Goal: Communication & Community: Answer question/provide support

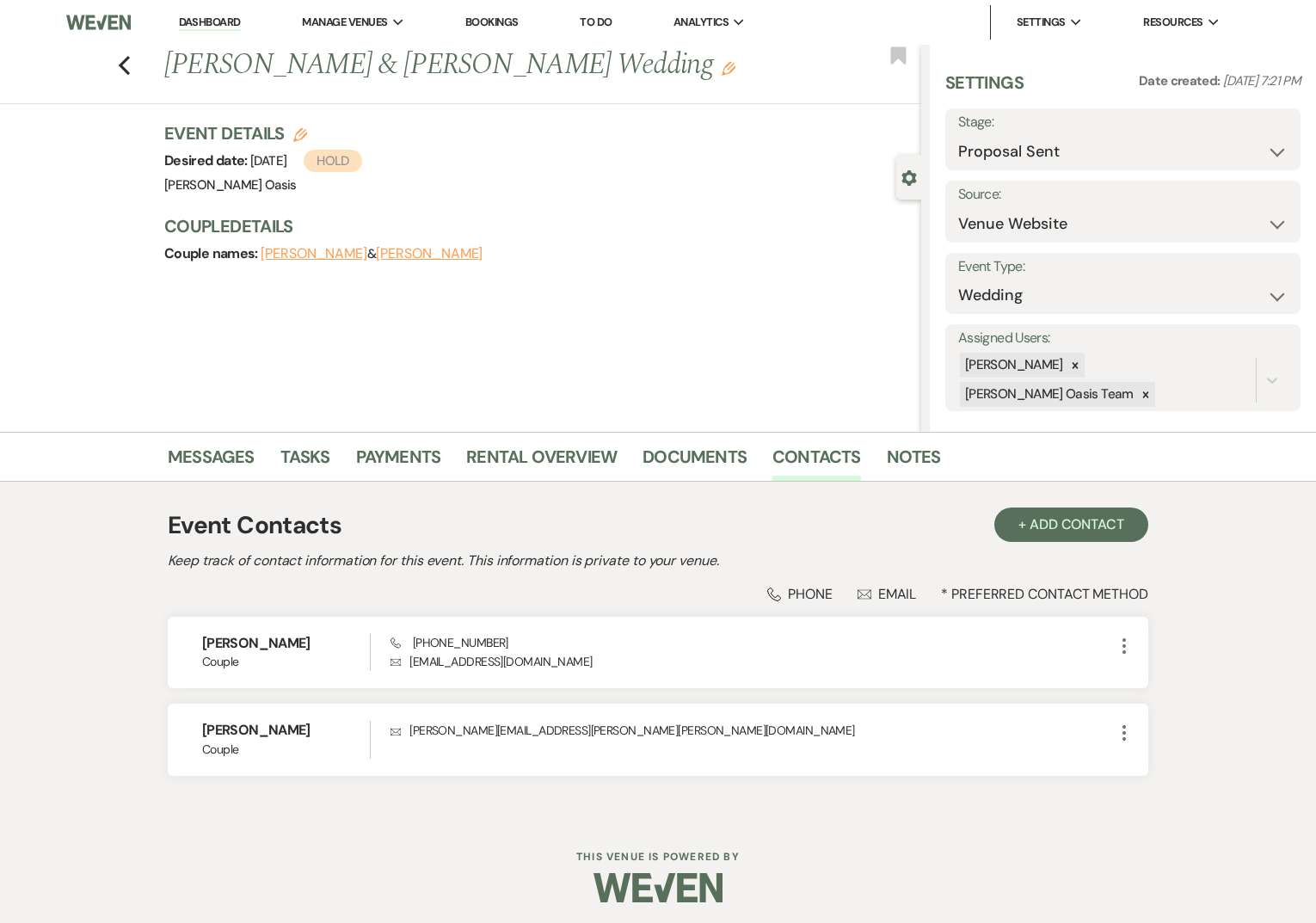
select select "6"
select select "5"
click at [213, 24] on link "Dashboard" at bounding box center [210, 22] width 62 height 16
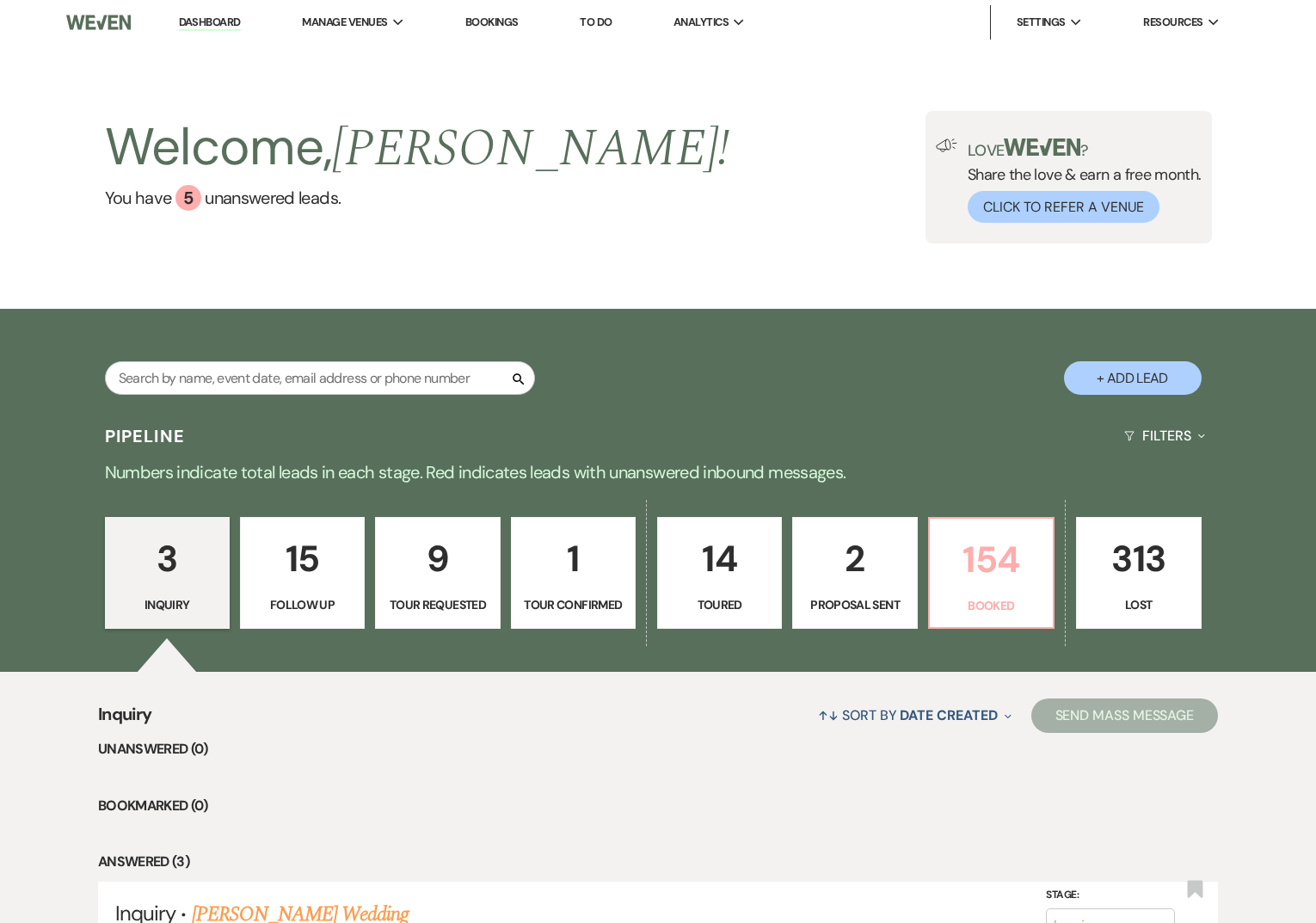
click at [1034, 584] on p "154" at bounding box center [991, 559] width 103 height 58
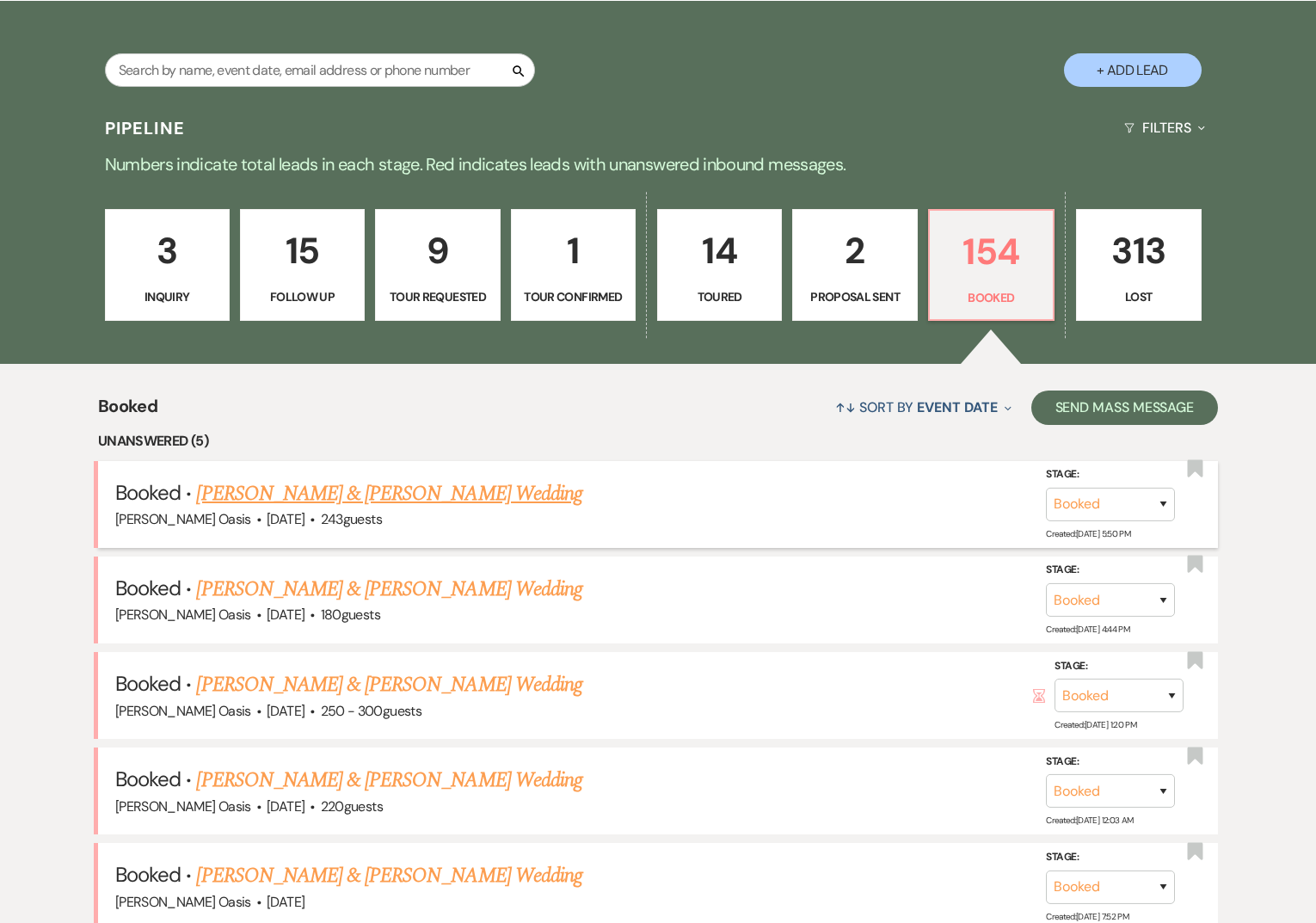
scroll to position [311, 0]
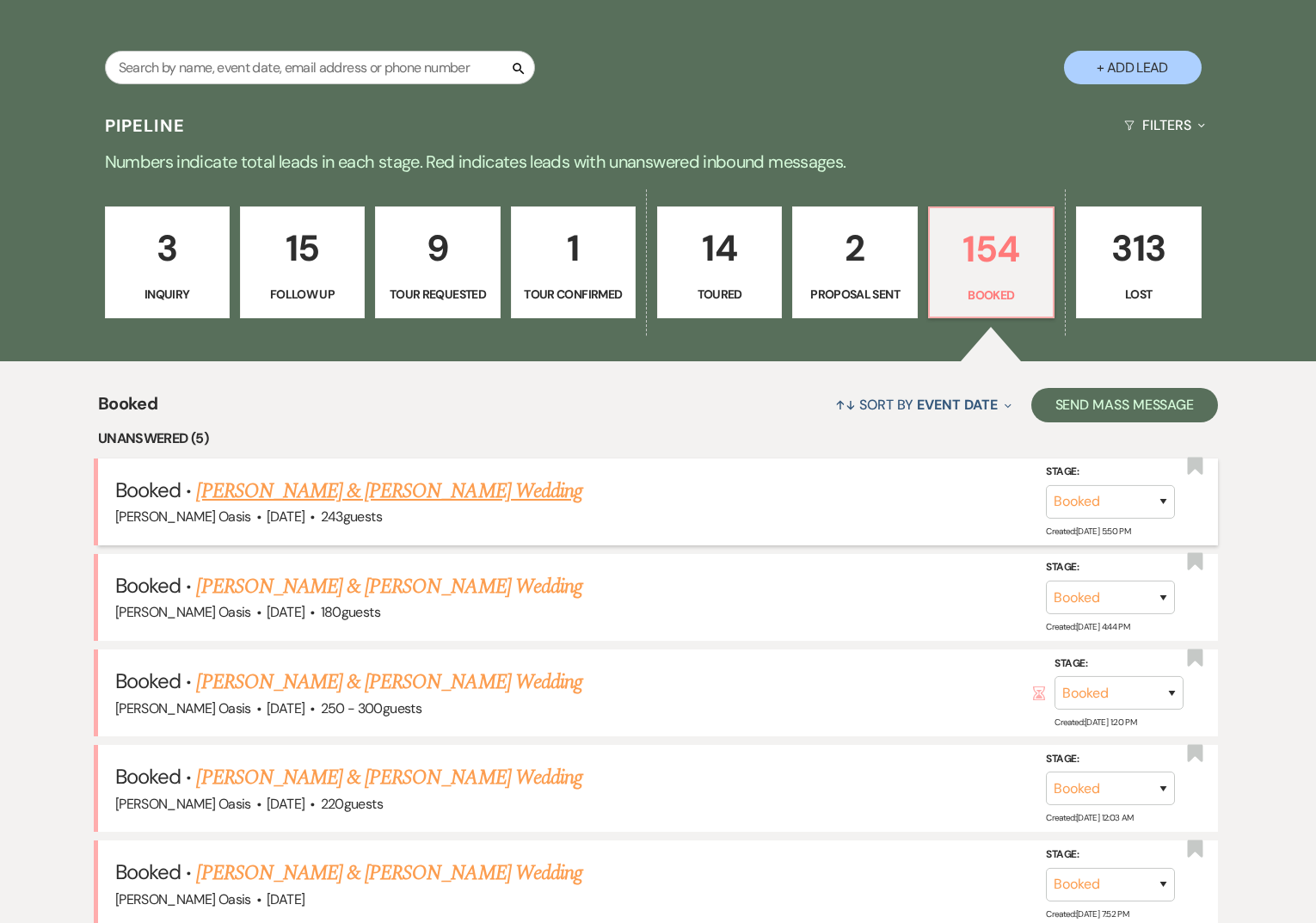
click at [338, 496] on link "[PERSON_NAME] & [PERSON_NAME] Wedding" at bounding box center [389, 491] width 385 height 31
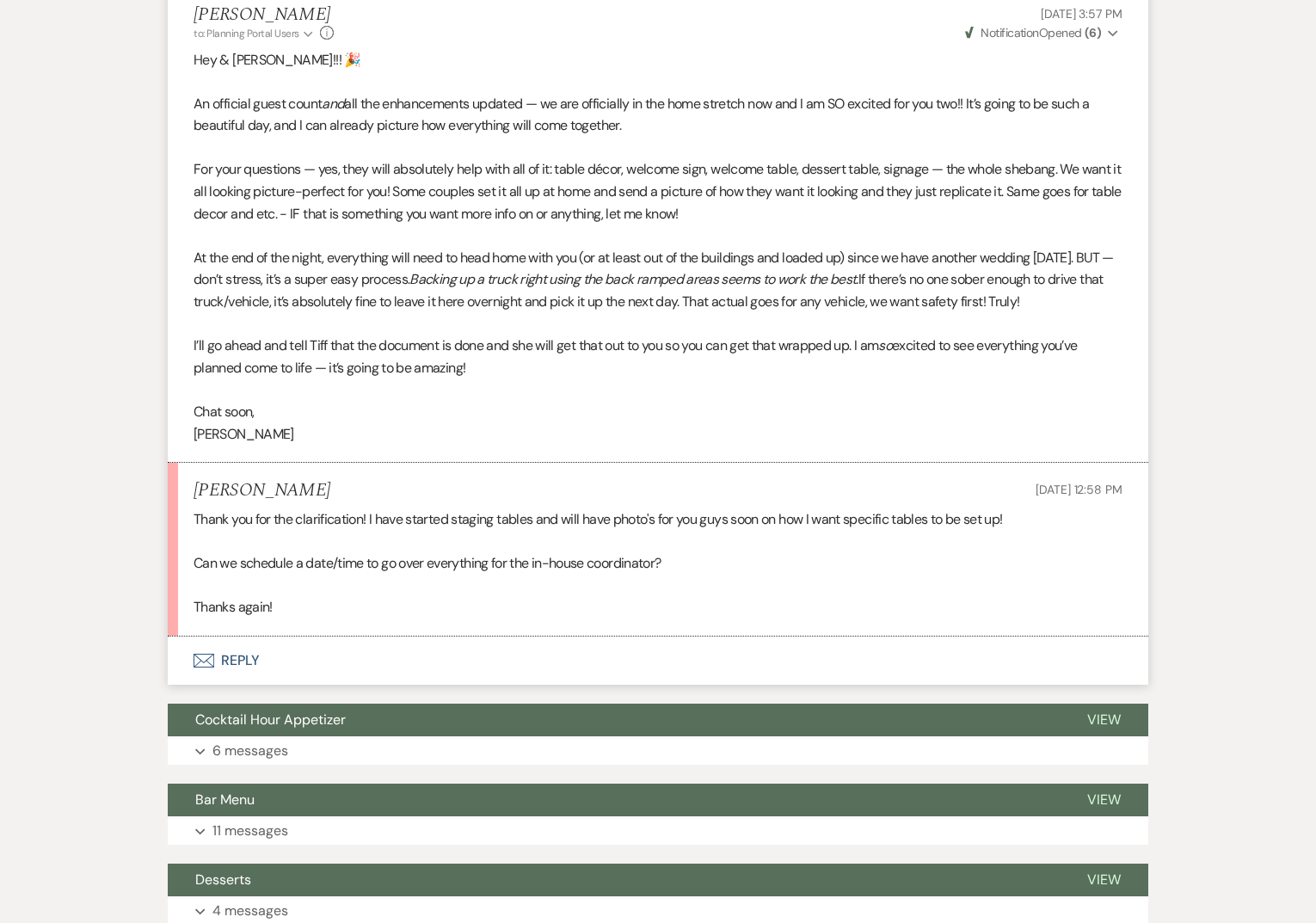
scroll to position [1307, 0]
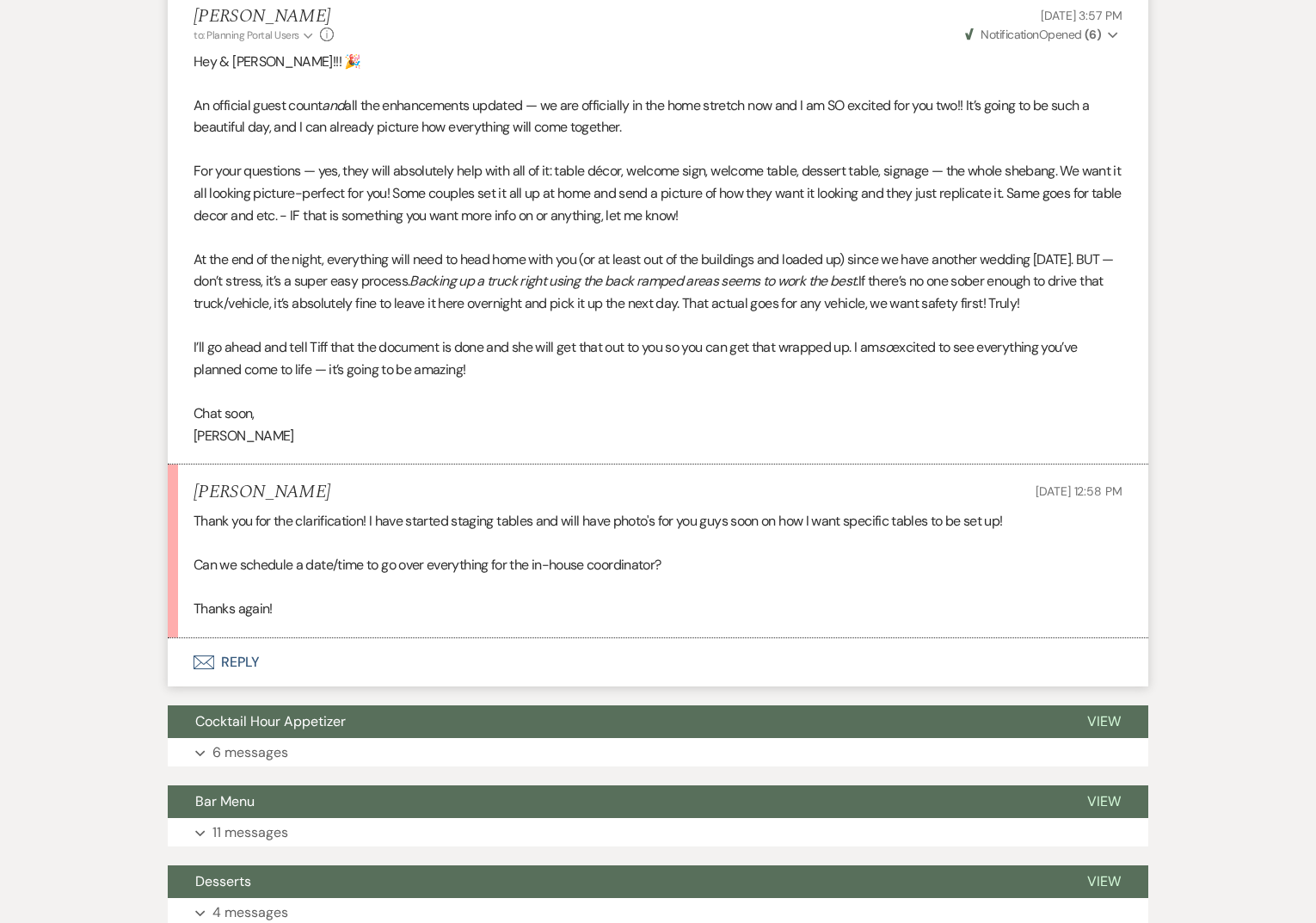
click at [321, 686] on button "Envelope Reply" at bounding box center [658, 662] width 981 height 48
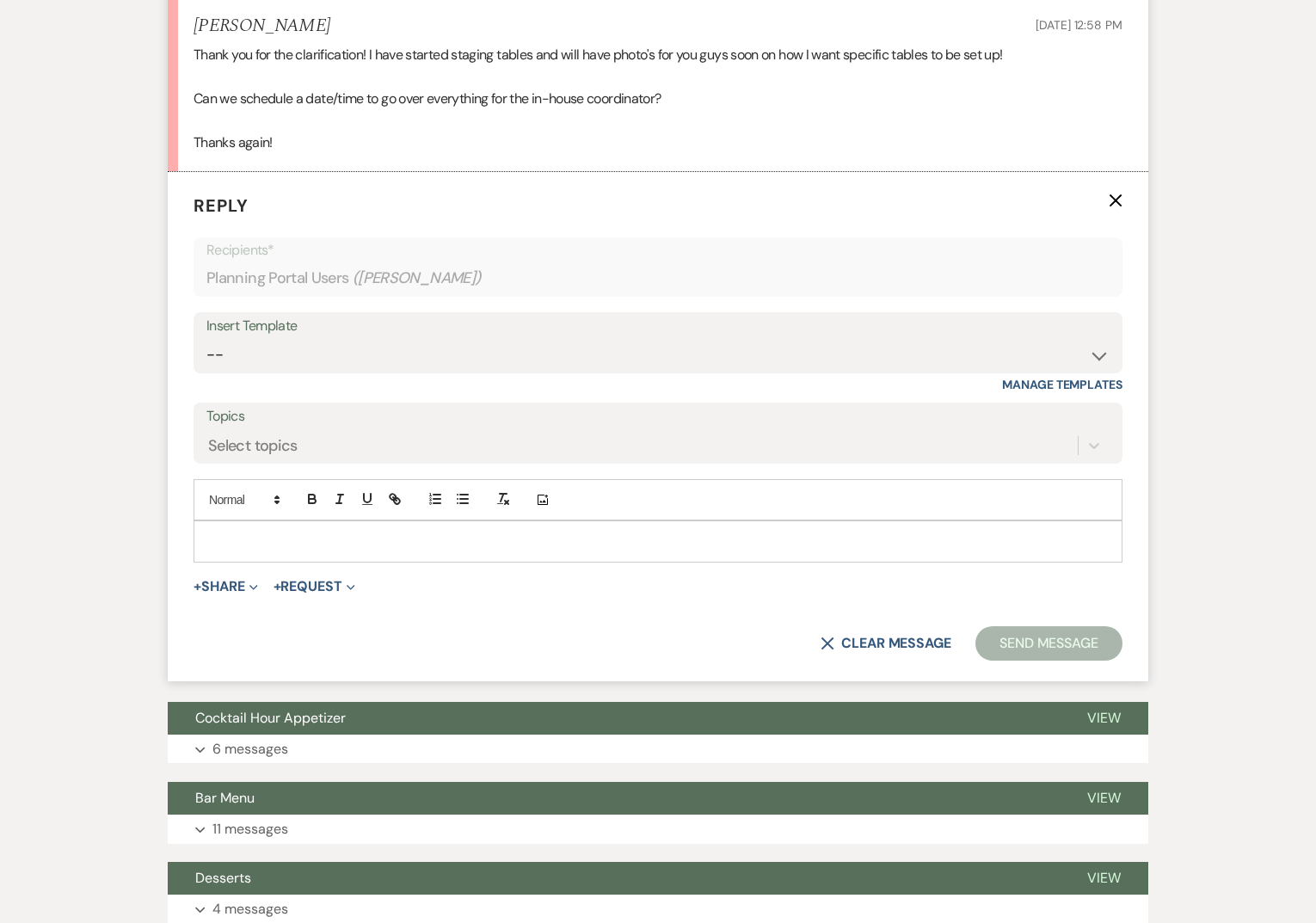
scroll to position [1805, 0]
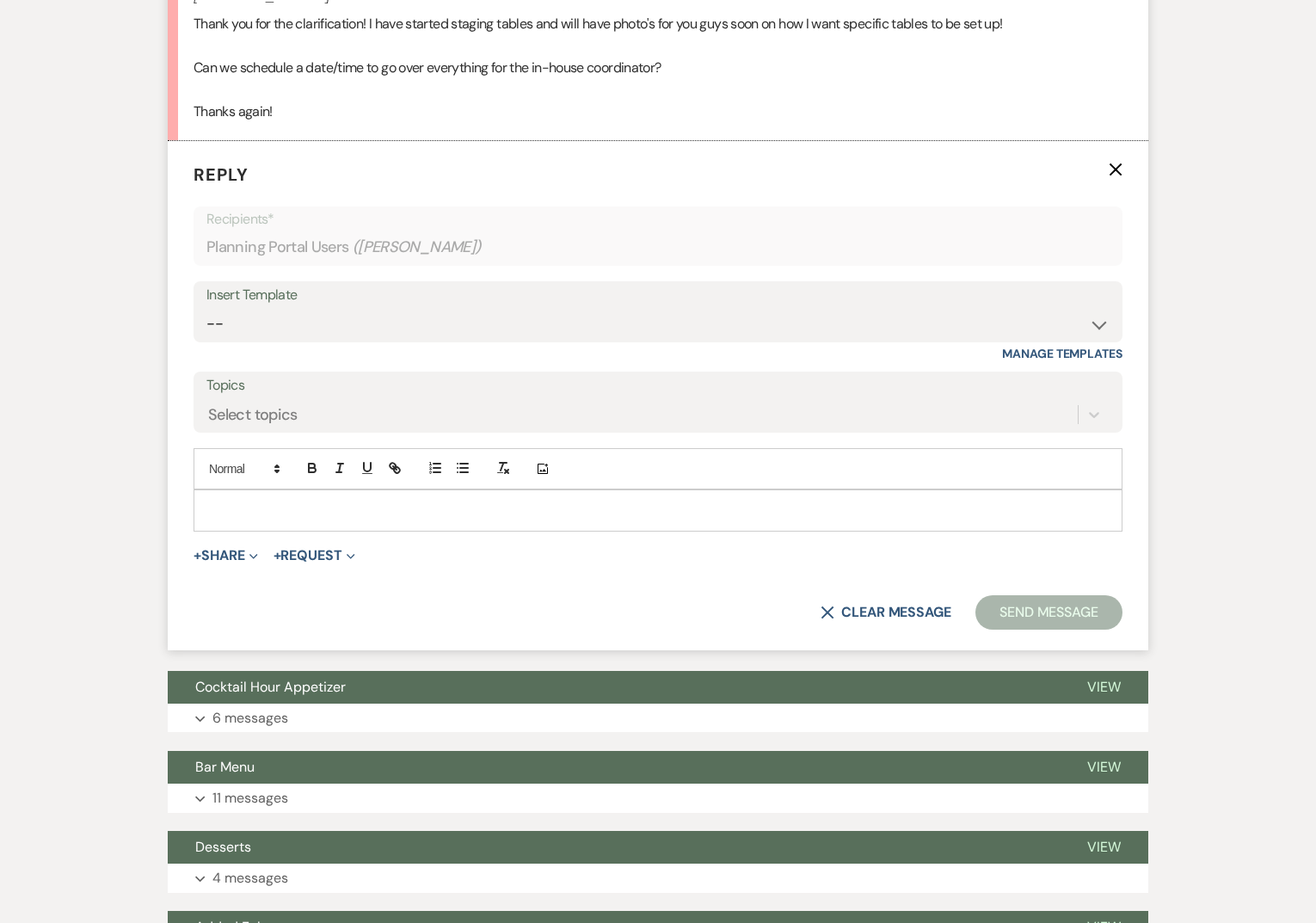
click at [305, 520] on p at bounding box center [658, 510] width 902 height 19
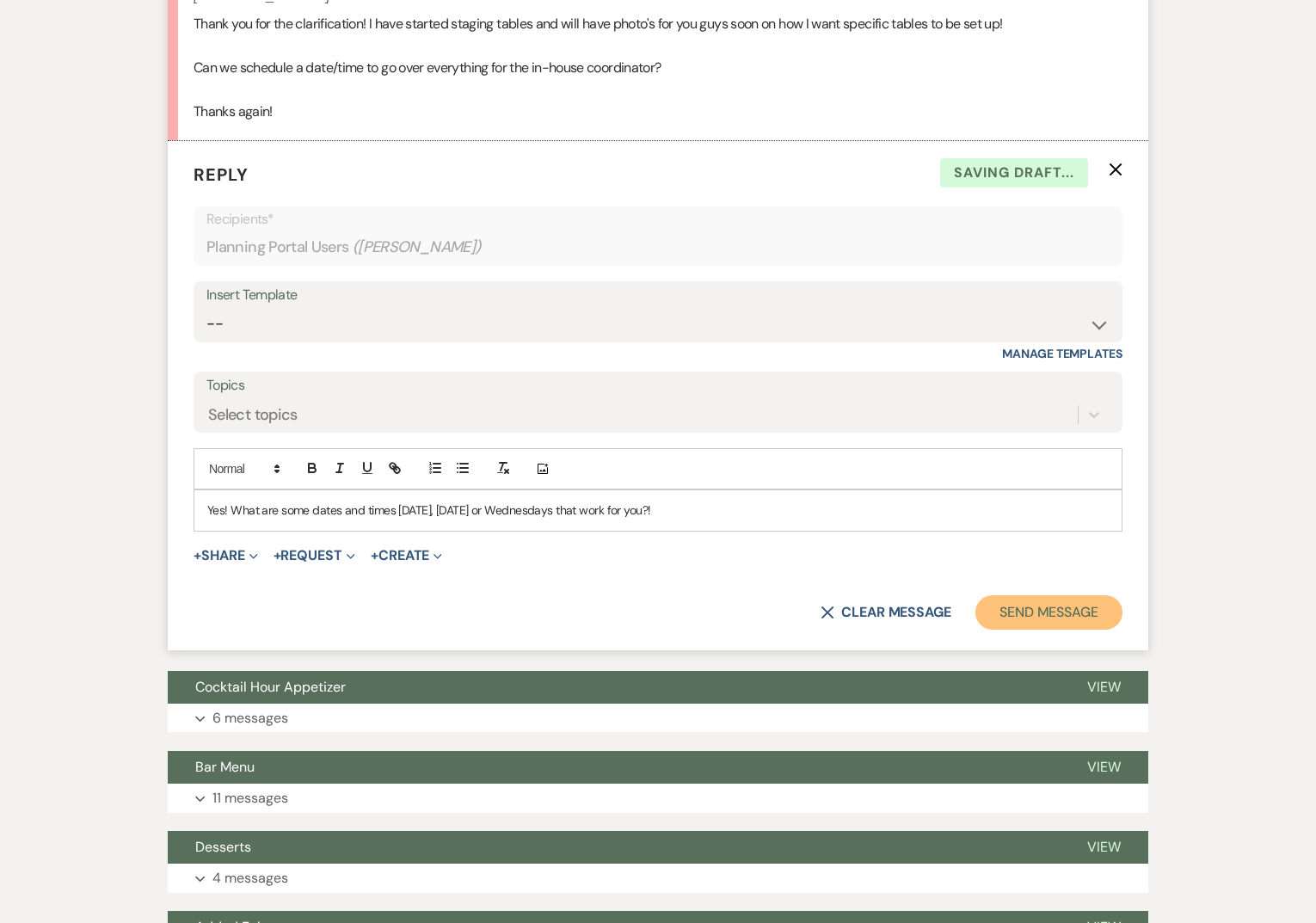
click at [1034, 629] on button "Send Message" at bounding box center [1049, 612] width 147 height 35
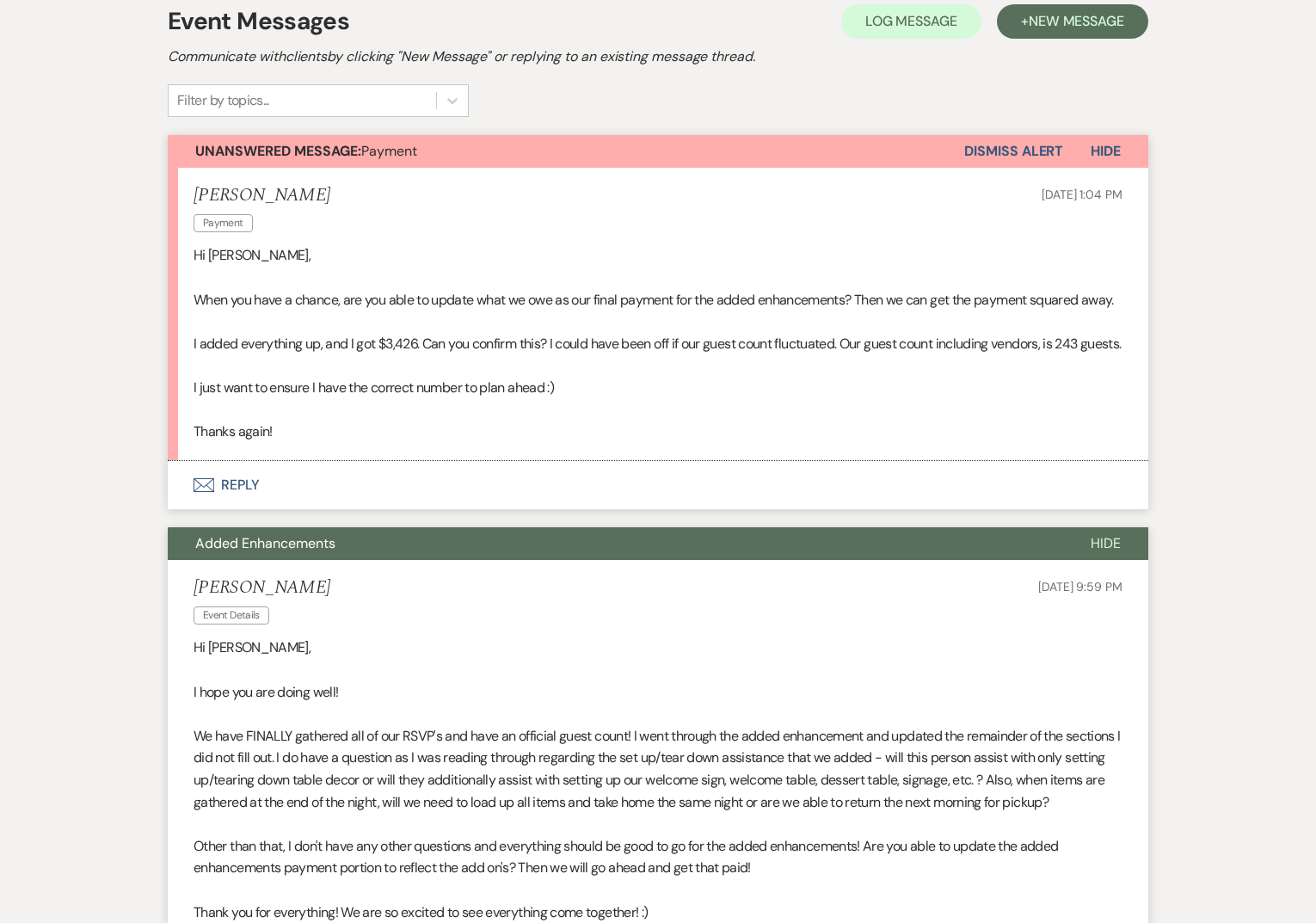
click at [386, 509] on button "Envelope Reply" at bounding box center [658, 485] width 981 height 48
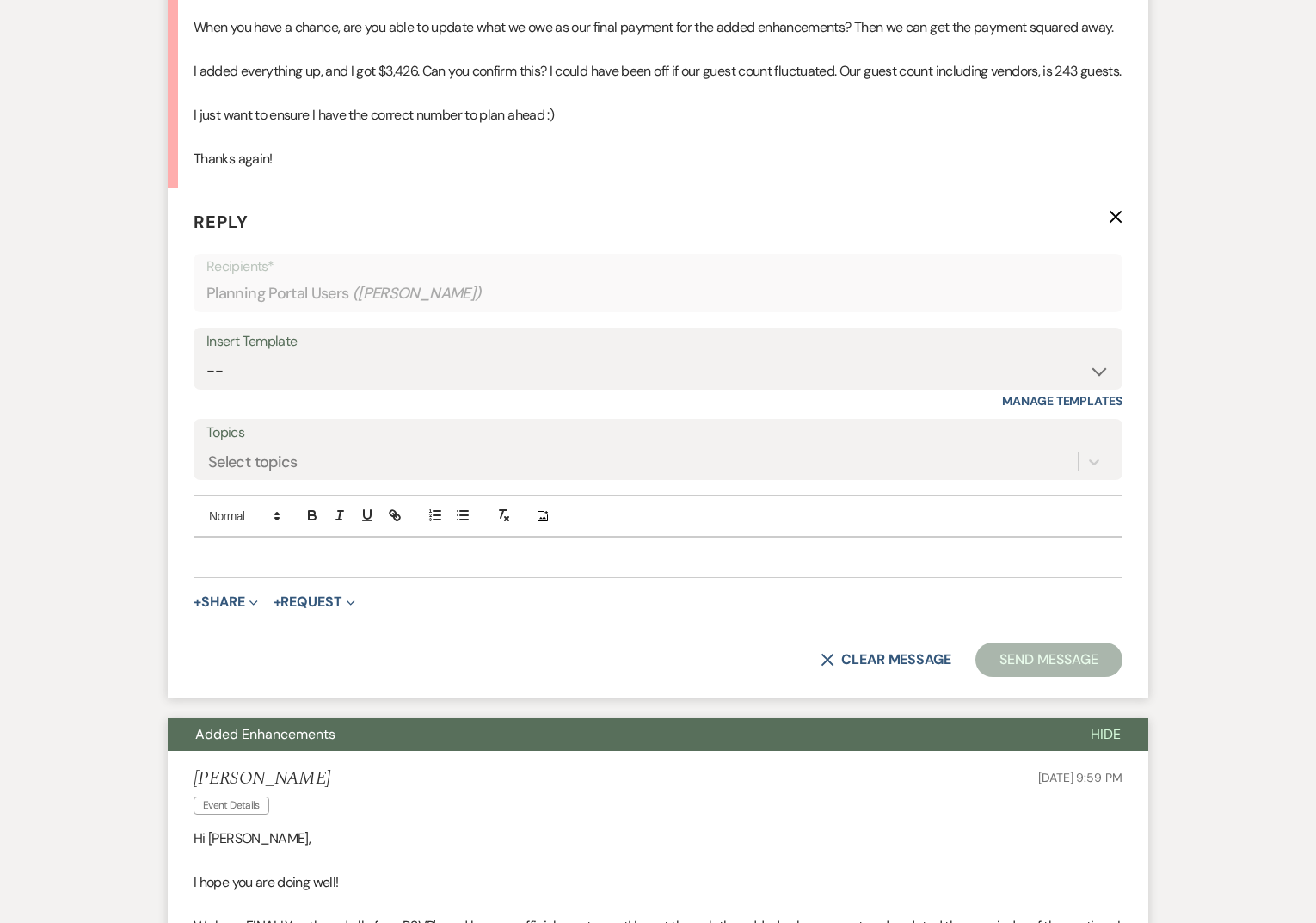
scroll to position [653, 0]
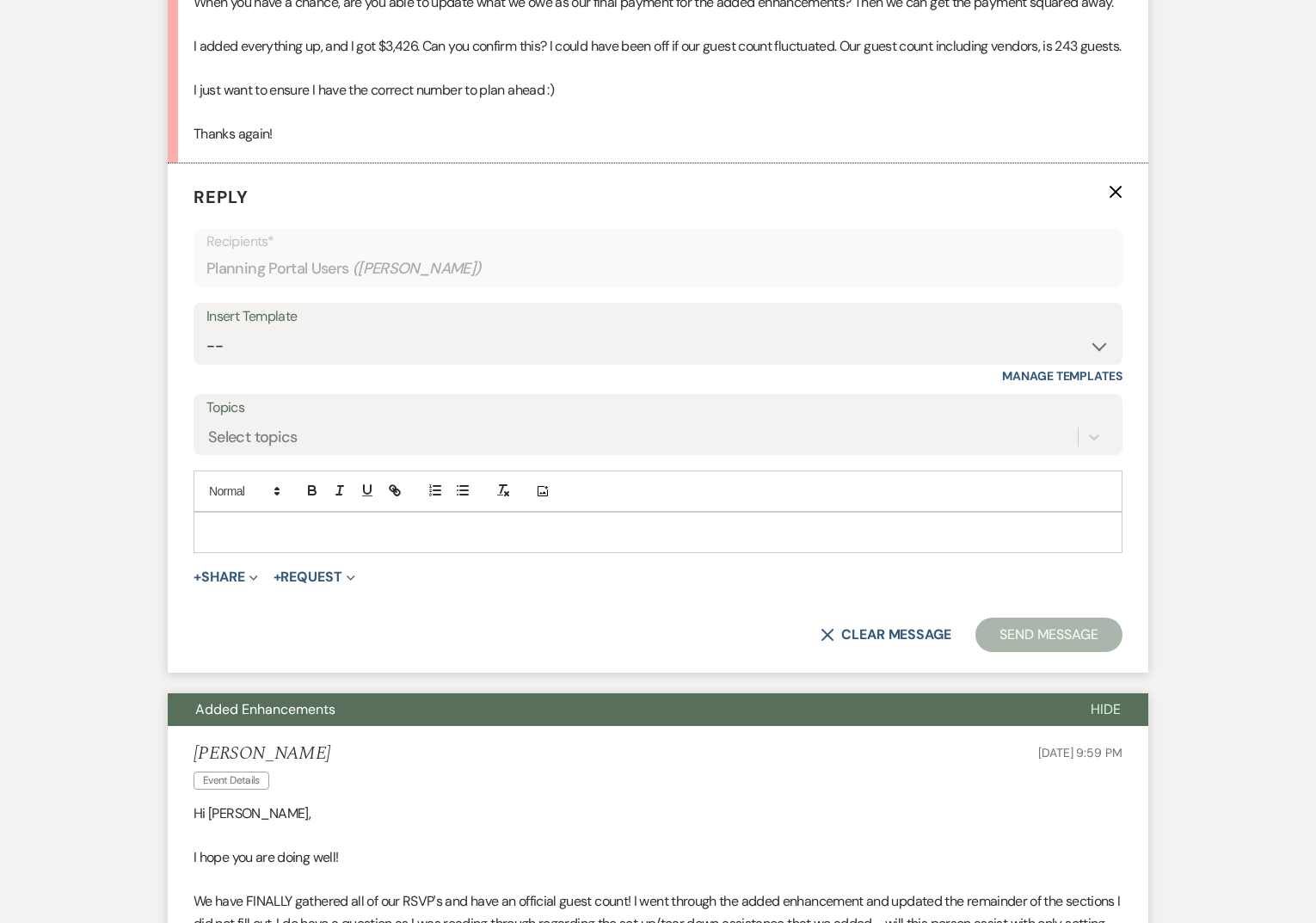
click at [346, 542] on p at bounding box center [658, 533] width 902 height 19
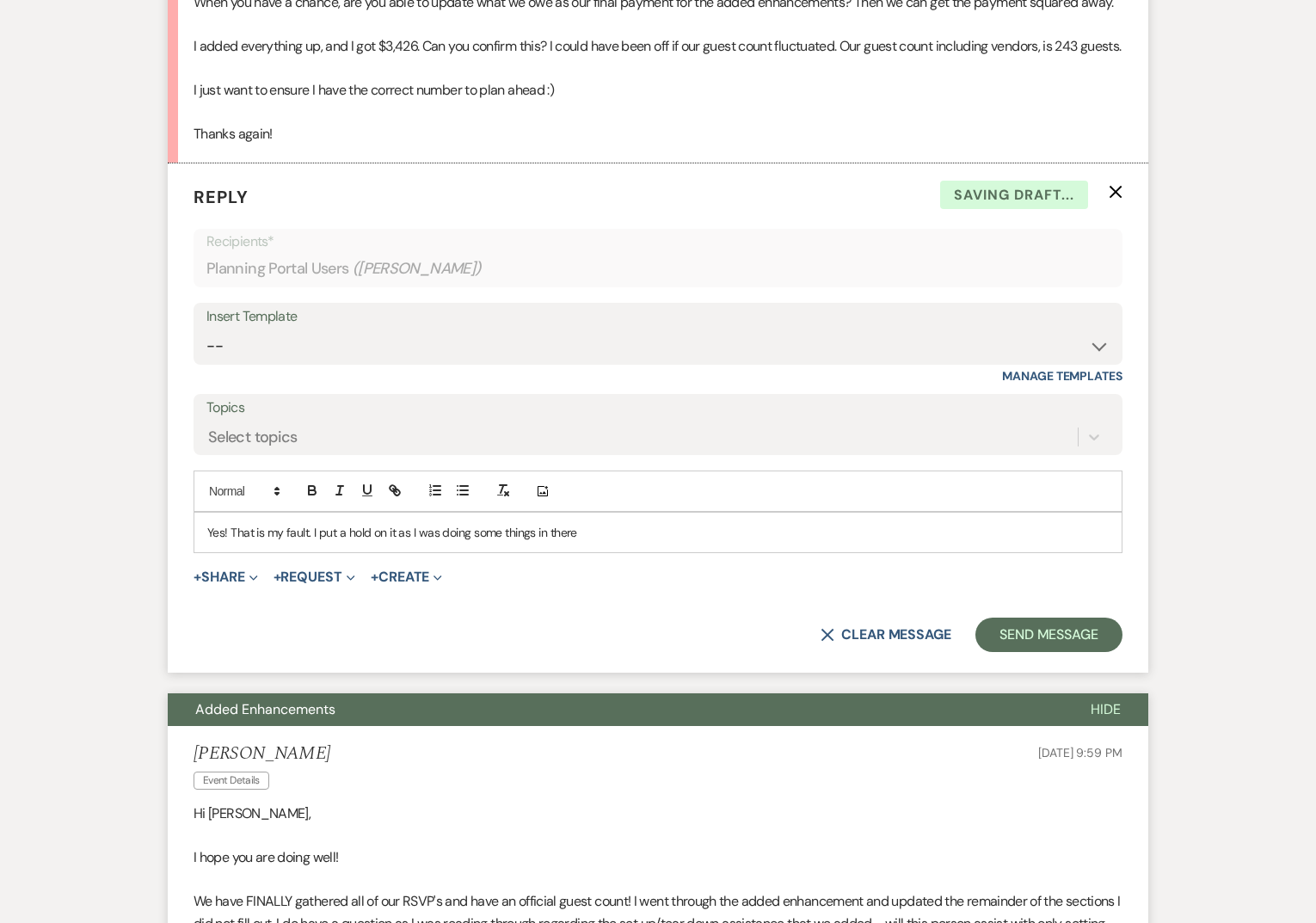
click at [473, 542] on p "Yes! That is my fault. I put a hold on it as I was doing some things in there" at bounding box center [658, 533] width 902 height 19
click at [585, 542] on p "Yes! That is my fault. I put a hold on it as I was doing "some things" in there" at bounding box center [658, 533] width 902 height 19
drag, startPoint x: 312, startPoint y: 573, endPoint x: 230, endPoint y: 573, distance: 82.0
click at [230, 542] on p "Yes! That is my fault. I put a hold on it as I was doing "some things" in your …" at bounding box center [658, 533] width 902 height 19
click at [586, 542] on p "Yes! --I put a hold on it as I was doing "some things" in your invoice." at bounding box center [658, 533] width 902 height 19
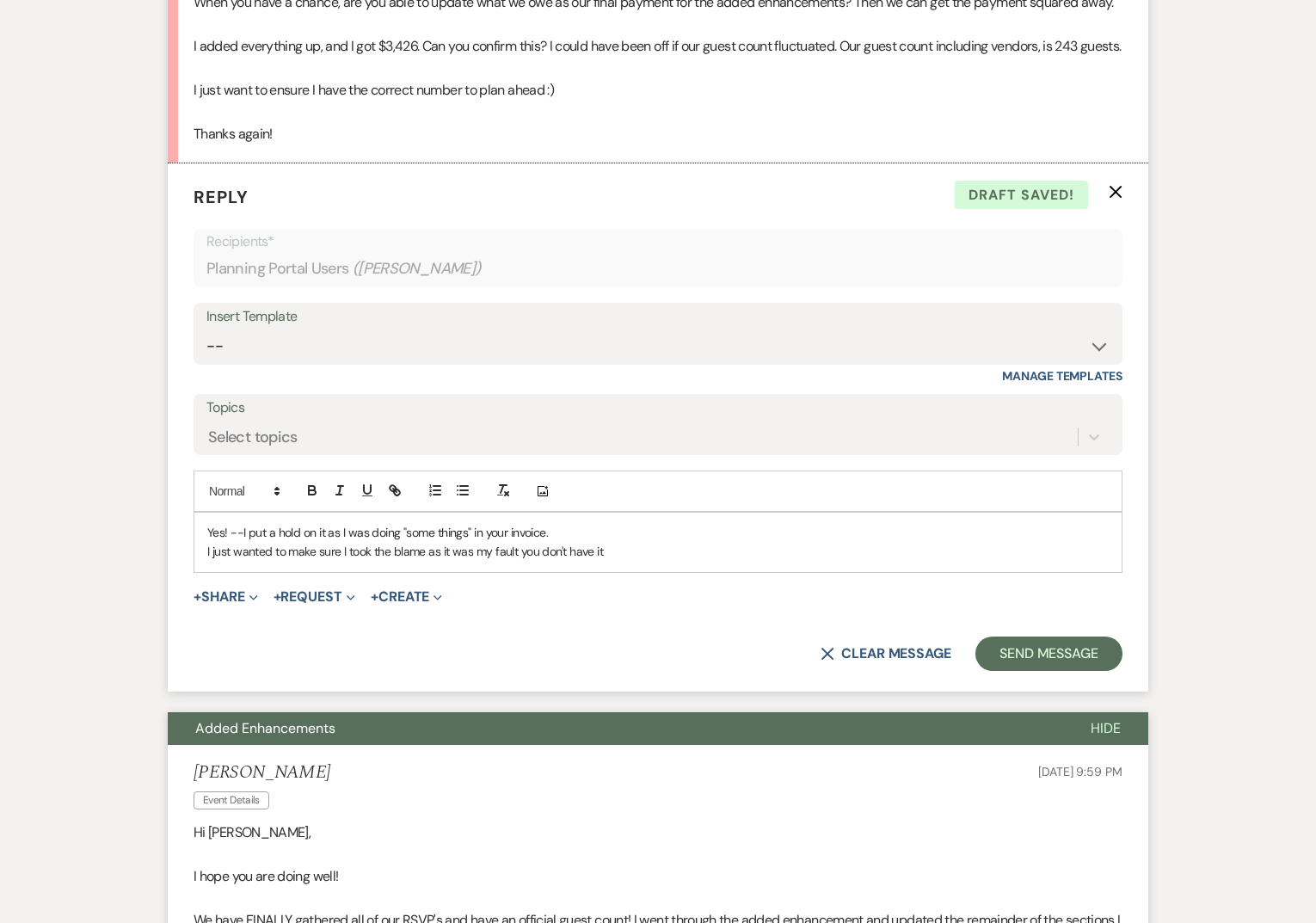
click at [360, 542] on p "Yes! --I put a hold on it as I was doing "some things" in your invoice." at bounding box center [658, 533] width 902 height 19
click at [548, 542] on p "Yes! --I put a hold on it as I am doing "some things" in your invoice." at bounding box center [658, 533] width 902 height 19
click at [620, 560] on p "I just wanted to make sure I took the blame as it was my fault you don't have it" at bounding box center [658, 552] width 902 height 19
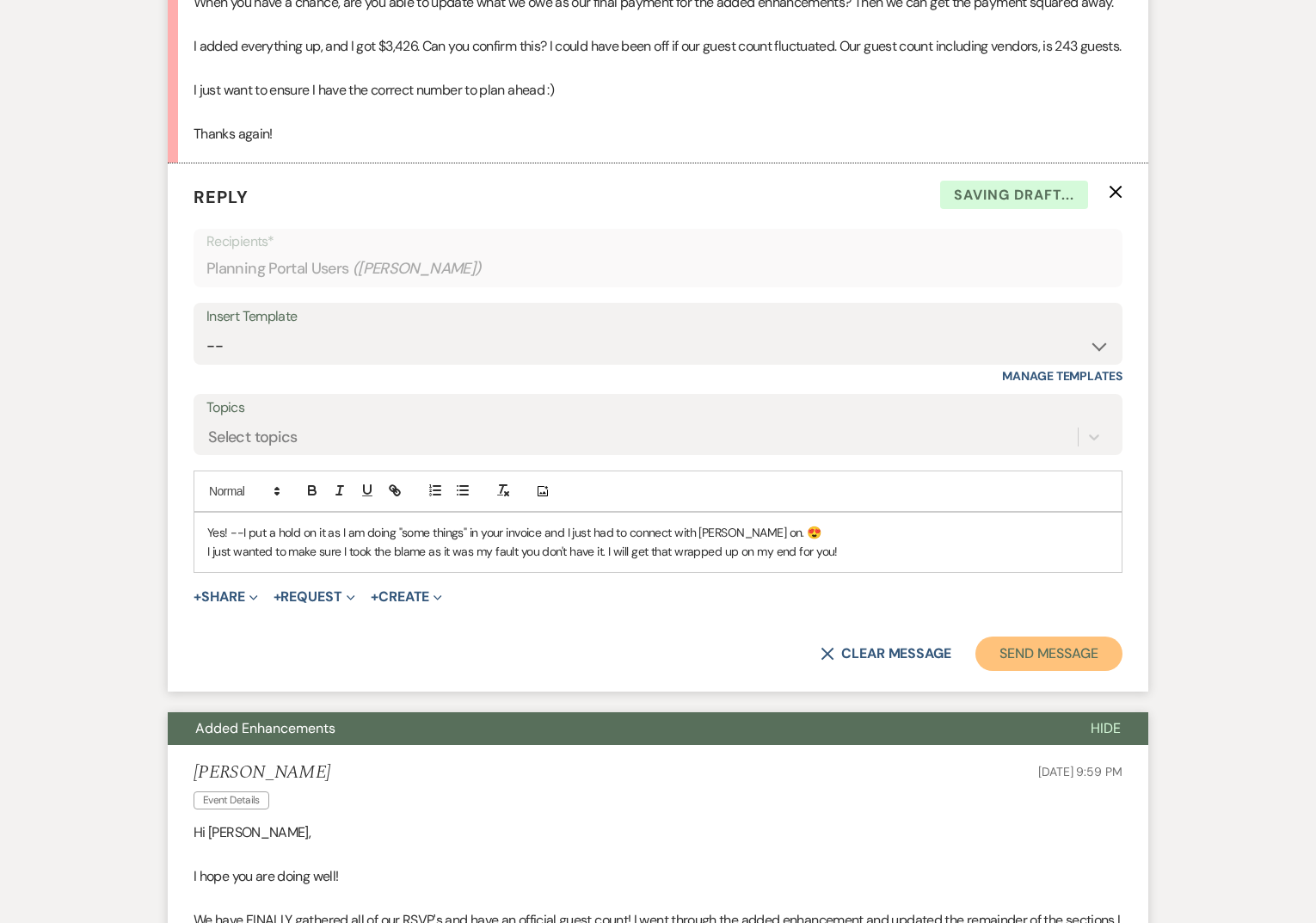
click at [1032, 671] on button "Send Message" at bounding box center [1049, 654] width 147 height 35
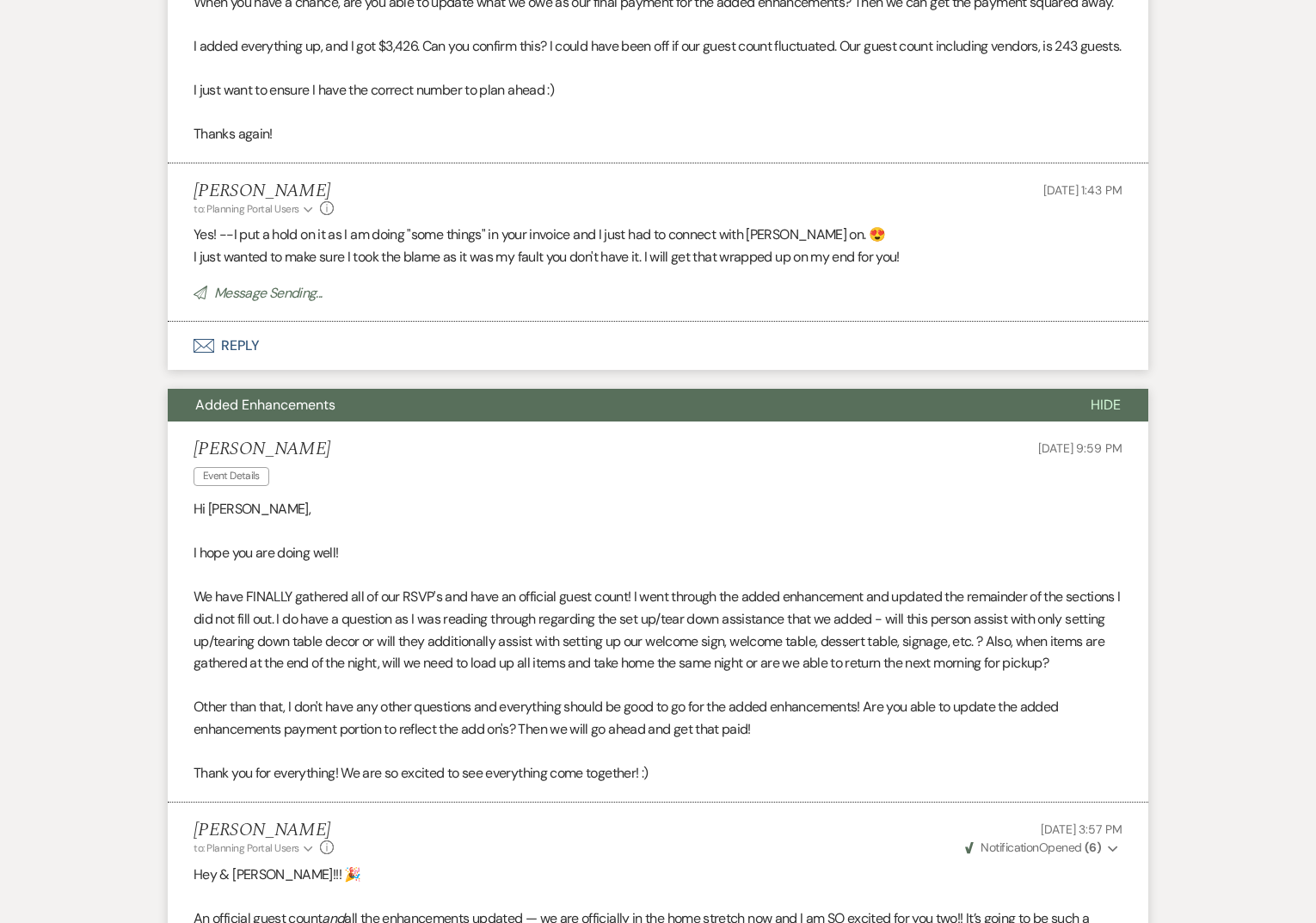
scroll to position [0, 0]
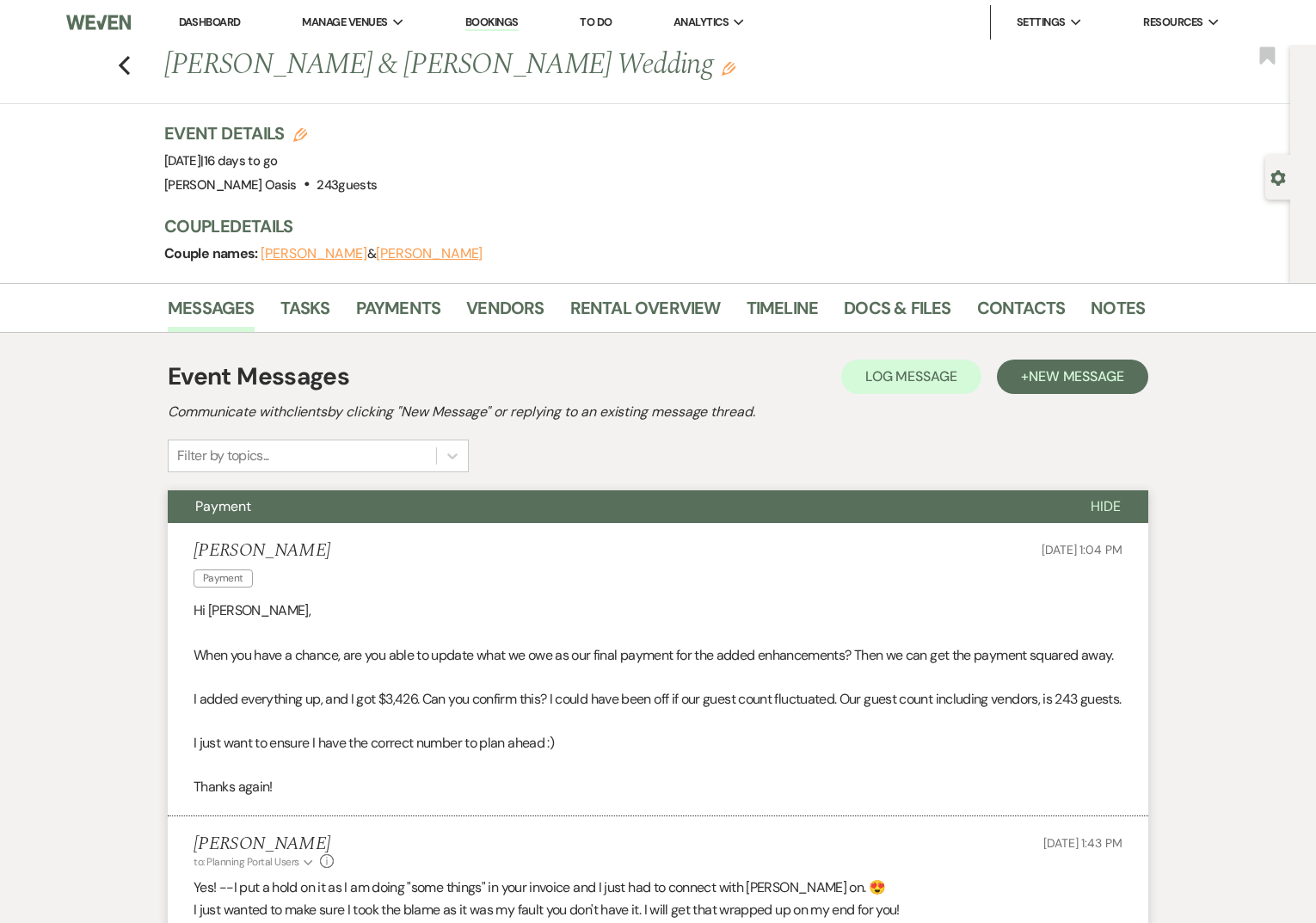
click at [204, 28] on link "Dashboard" at bounding box center [210, 22] width 62 height 15
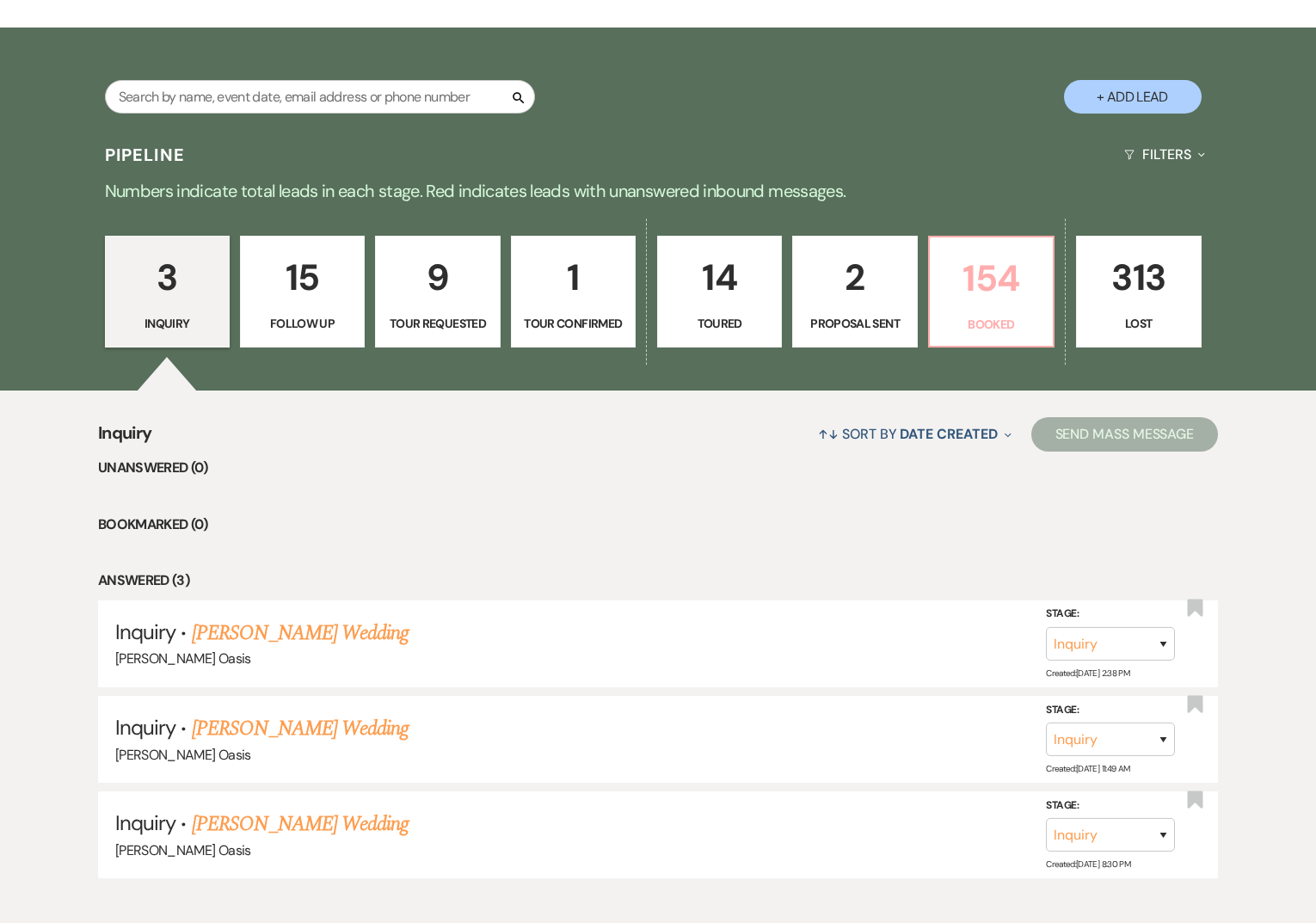
scroll to position [283, 0]
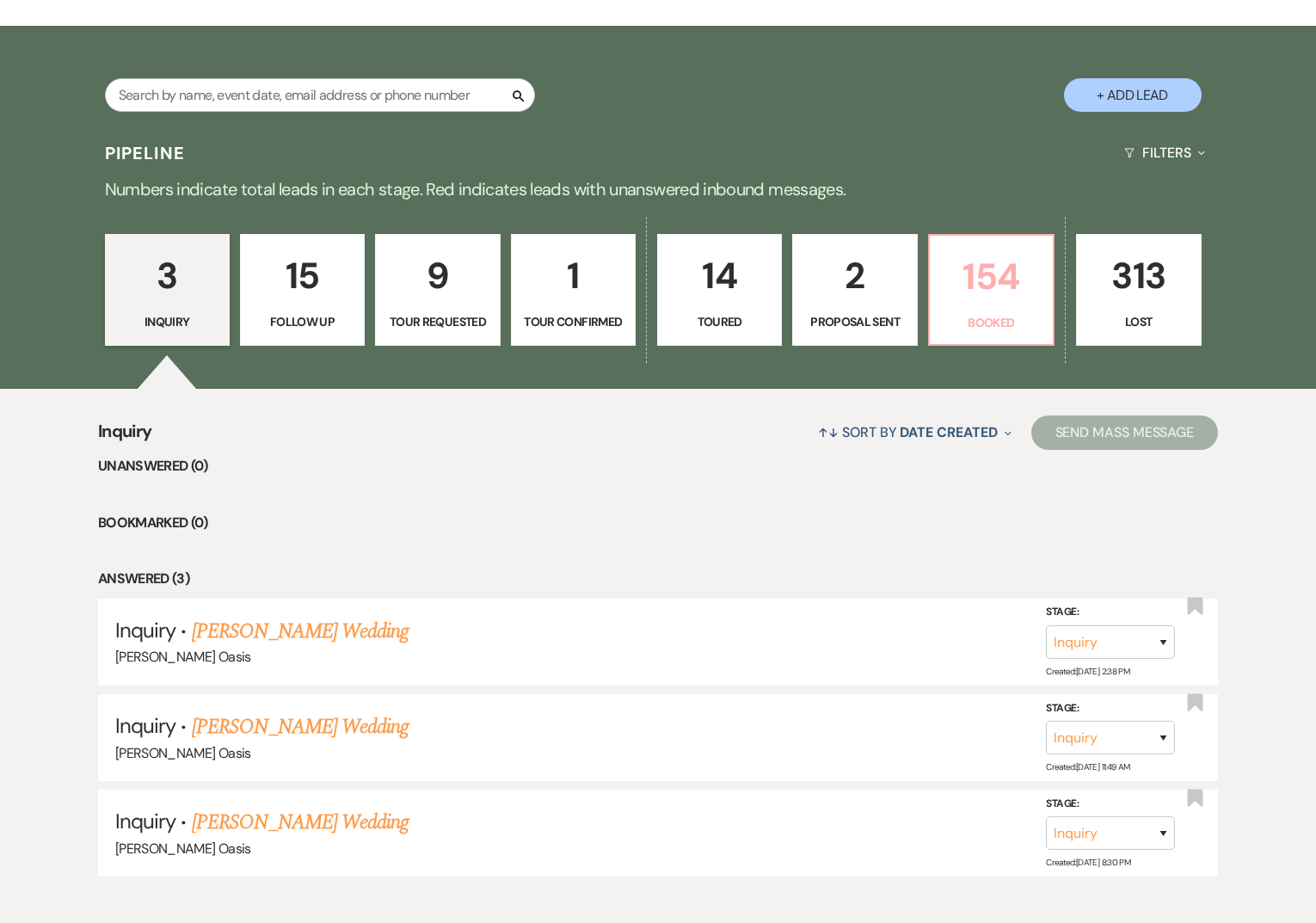
click at [1023, 301] on p "154" at bounding box center [991, 276] width 103 height 58
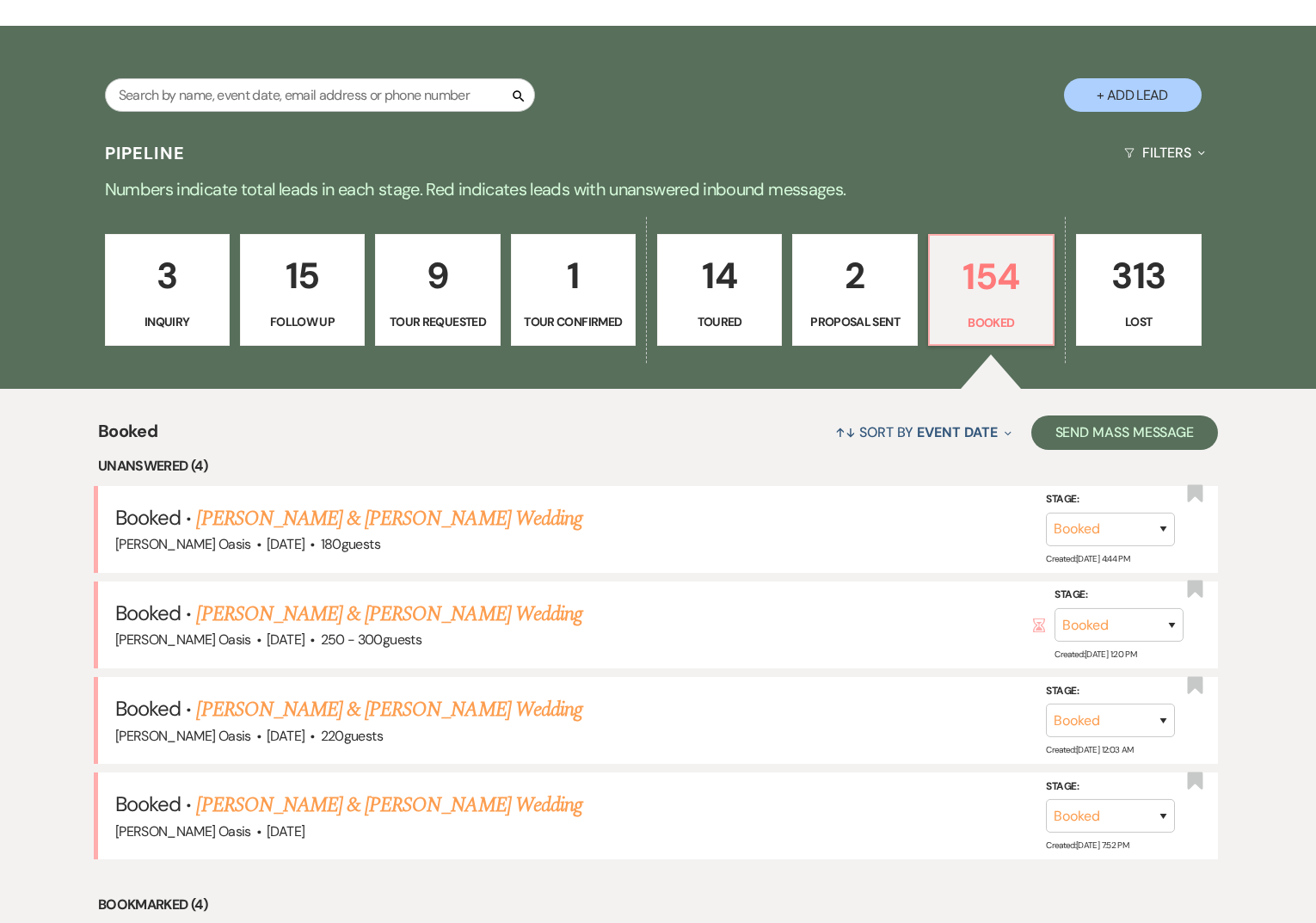
click at [269, 711] on link "[PERSON_NAME] & [PERSON_NAME] Wedding" at bounding box center [389, 710] width 385 height 31
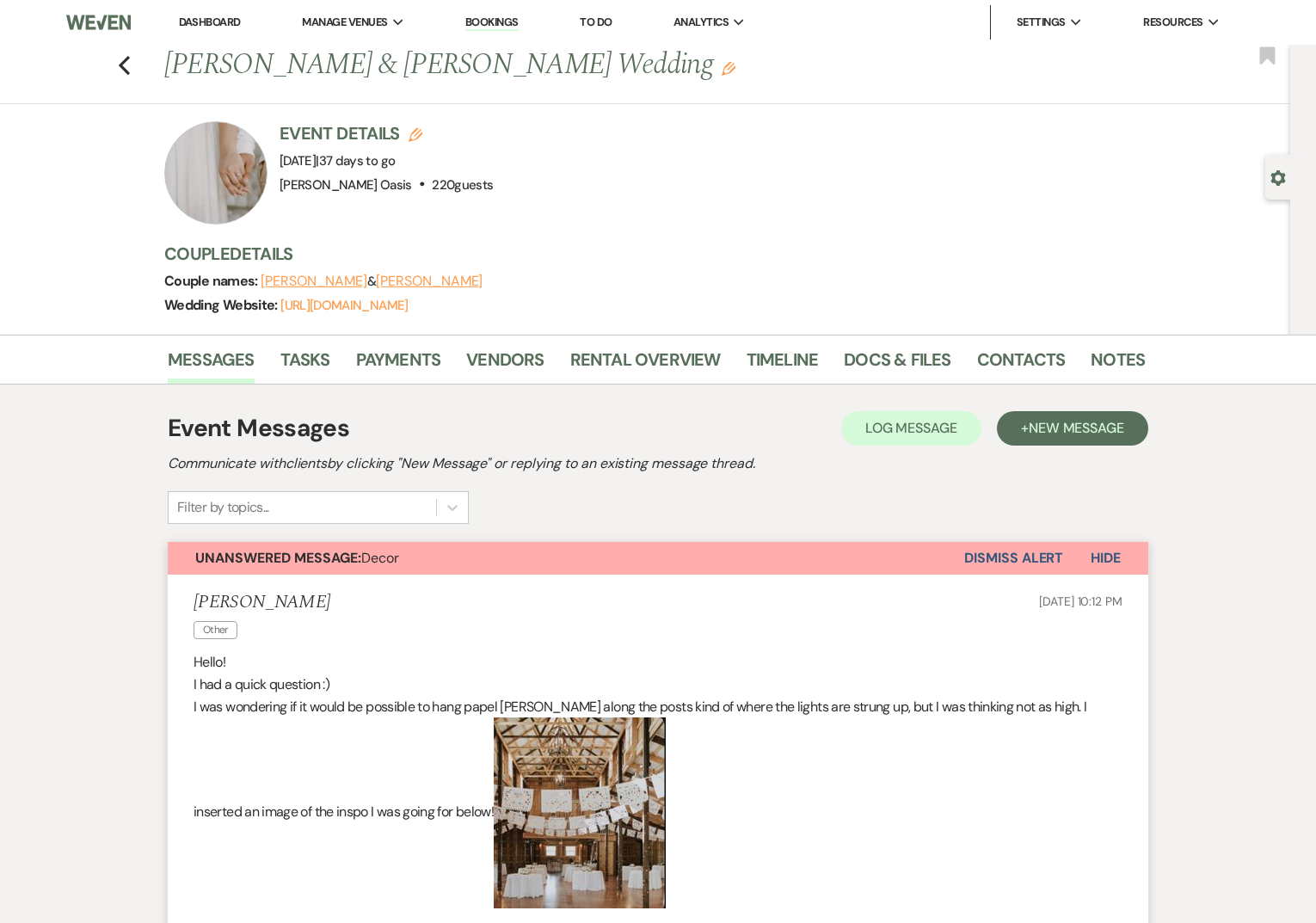
click at [221, 20] on link "Dashboard" at bounding box center [210, 22] width 62 height 15
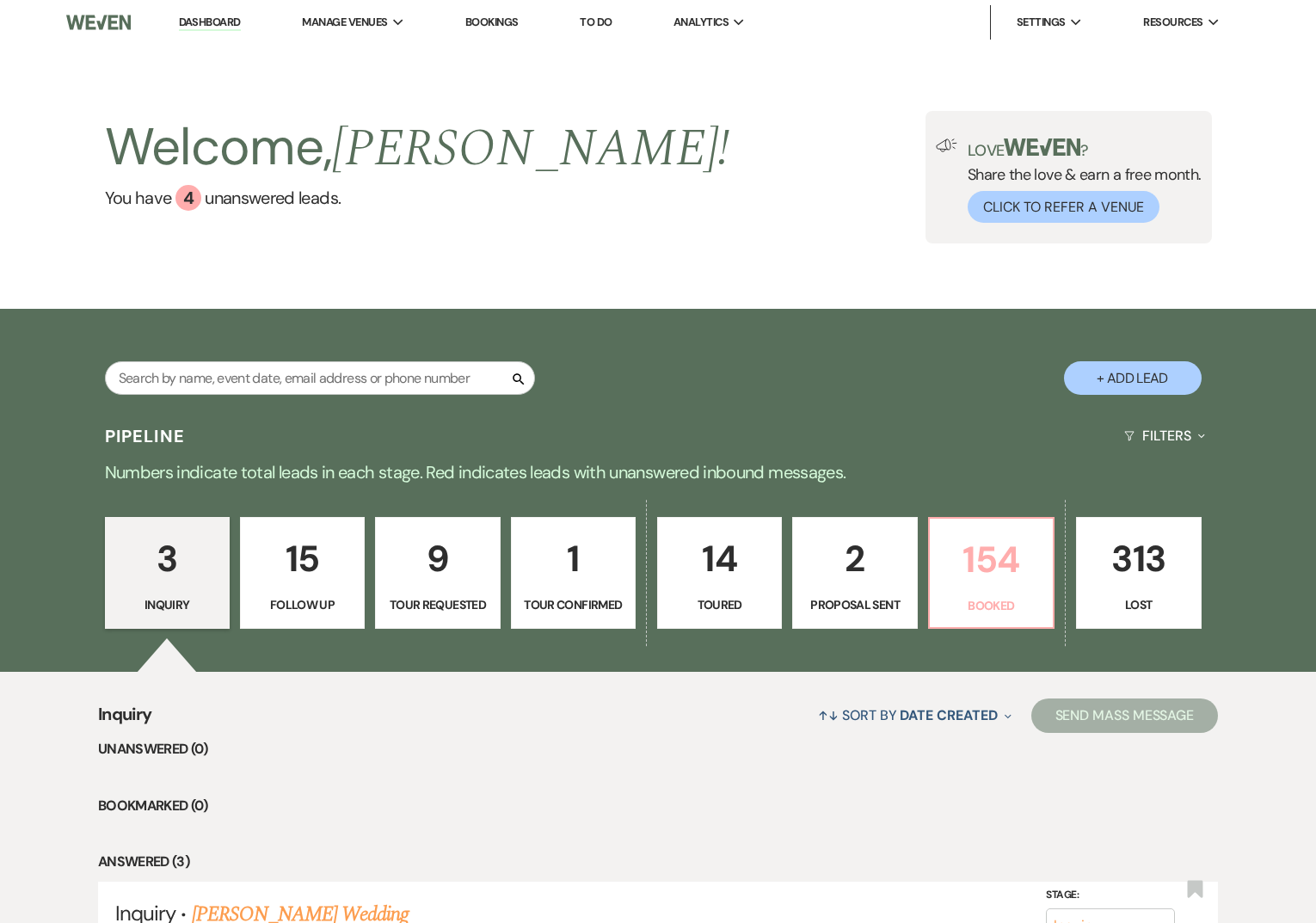
click at [972, 567] on p "154" at bounding box center [991, 559] width 103 height 58
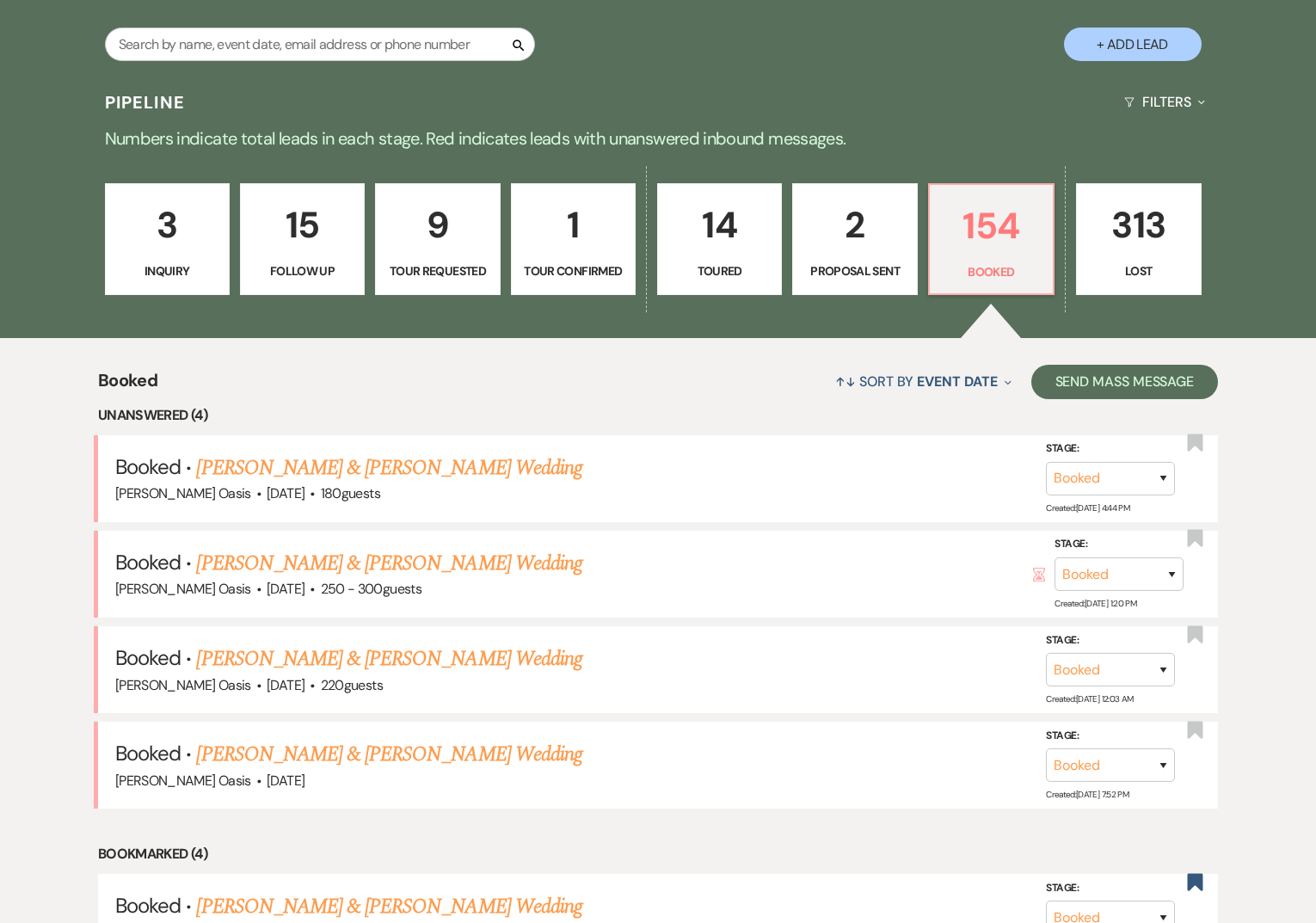
scroll to position [357, 0]
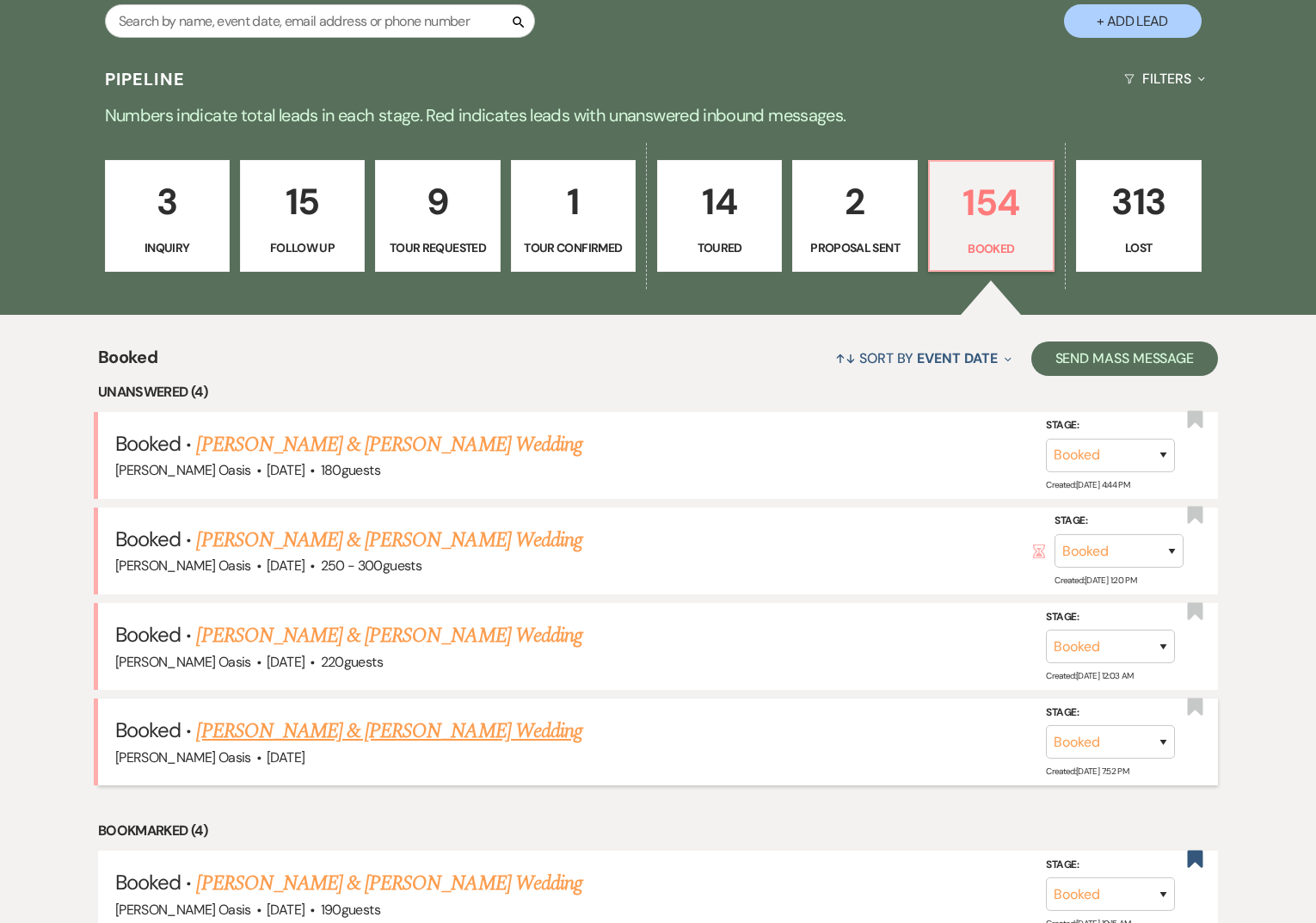
click at [231, 738] on link "[PERSON_NAME] & [PERSON_NAME] Wedding" at bounding box center [389, 731] width 385 height 31
